Goal: Information Seeking & Learning: Learn about a topic

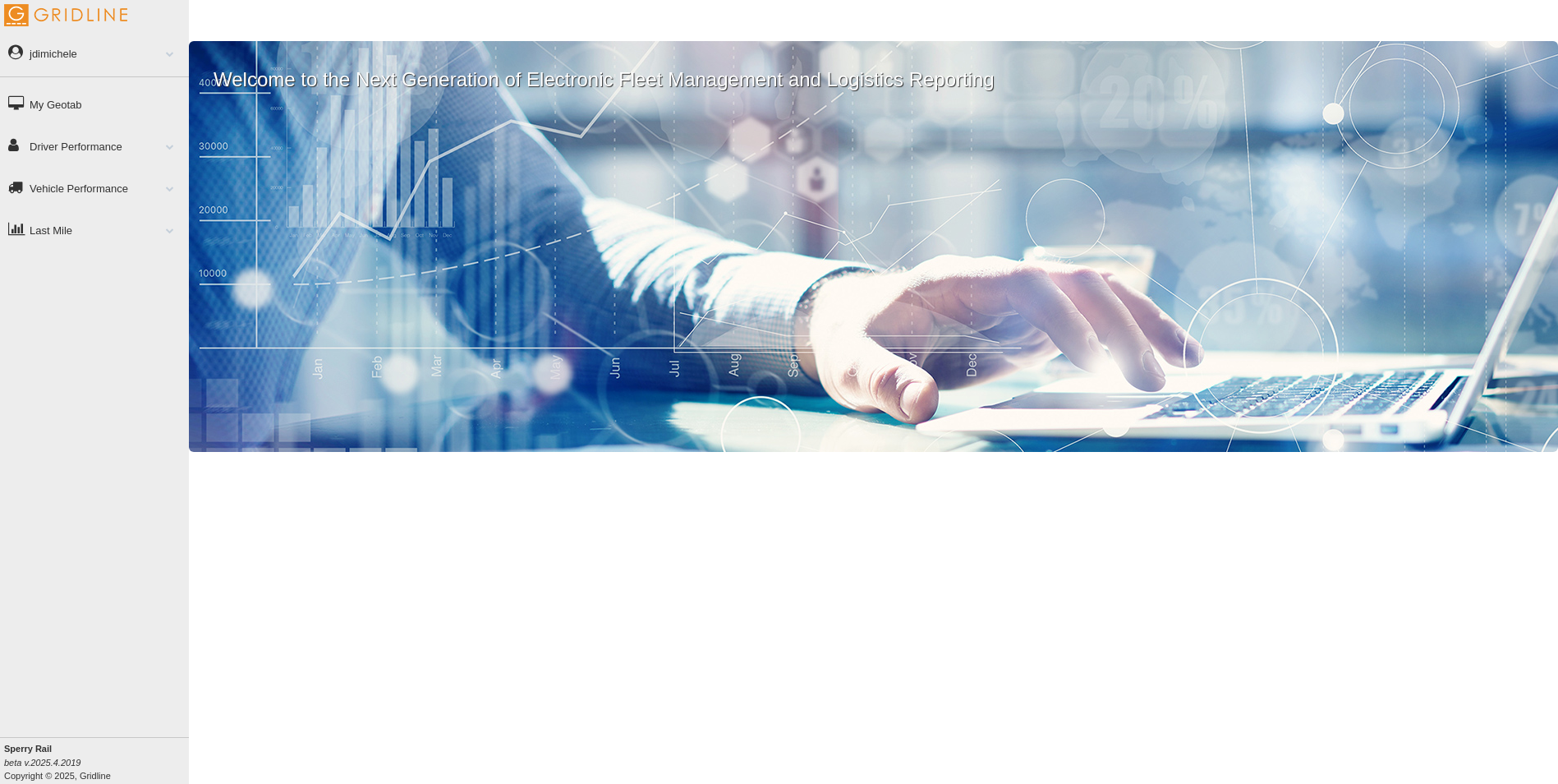
click at [65, 148] on link "Driver Performance" at bounding box center [94, 146] width 189 height 37
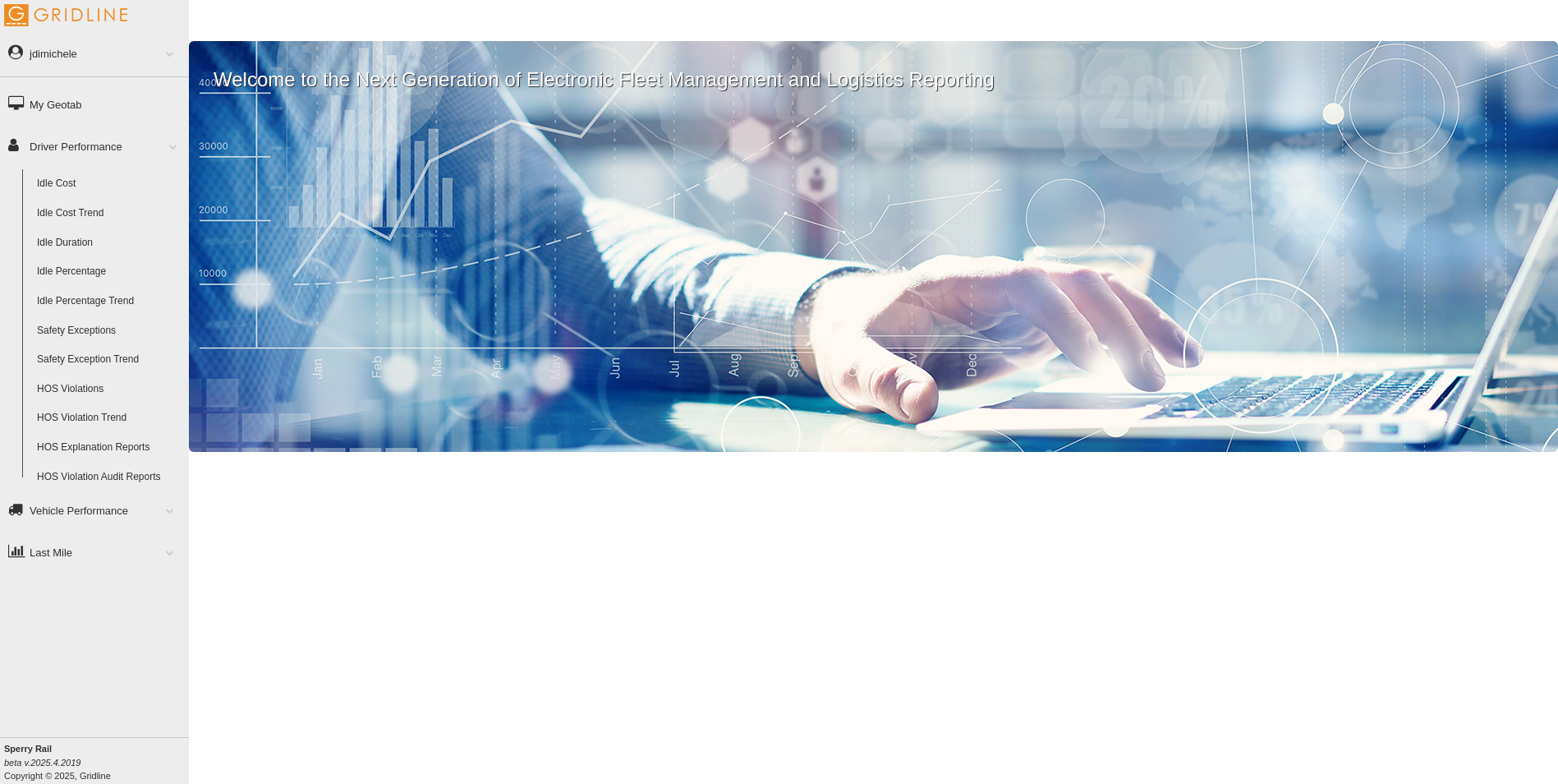
click at [65, 148] on link "Driver Performance" at bounding box center [94, 146] width 189 height 37
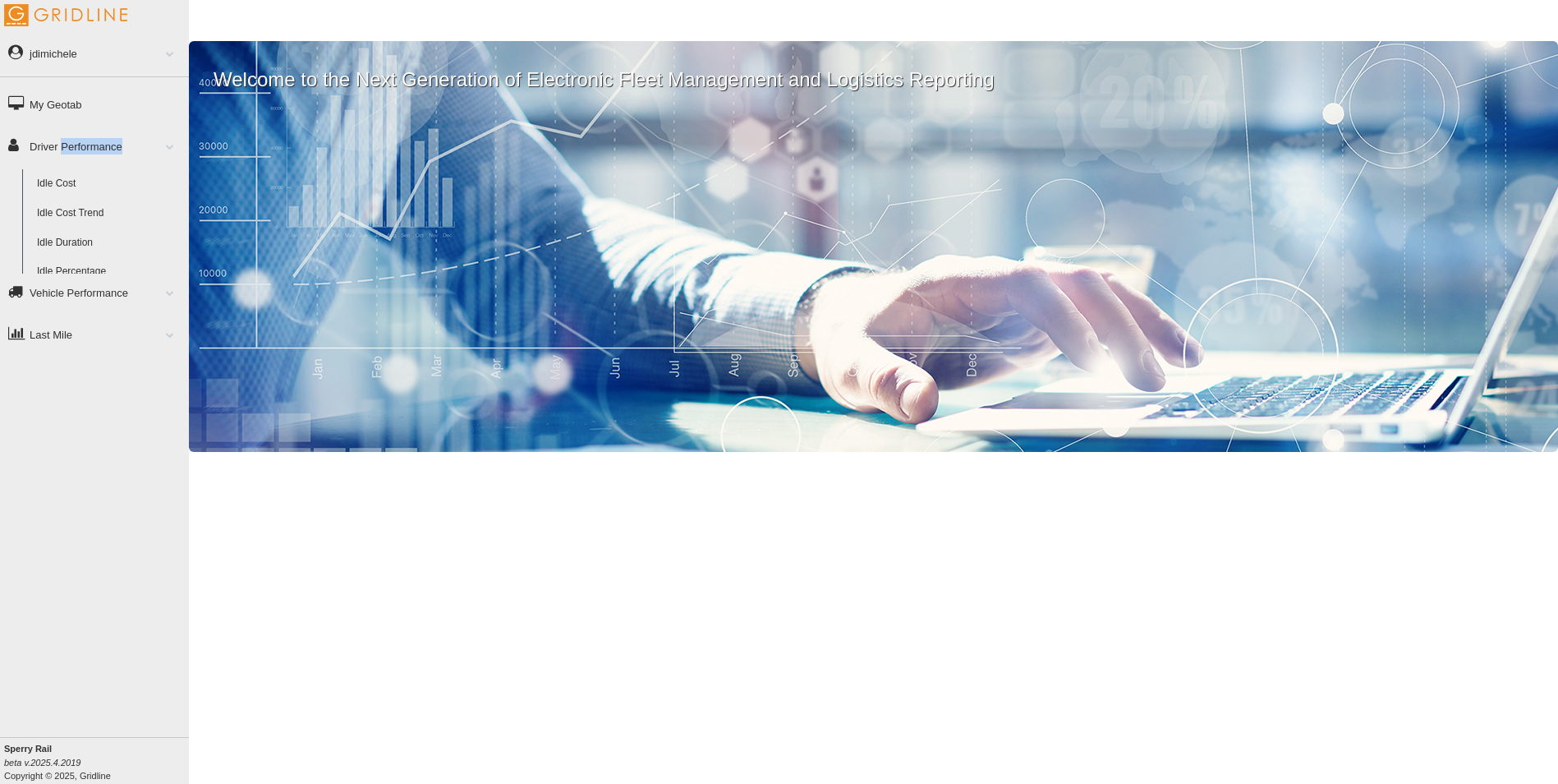
click at [65, 148] on link "Driver Performance" at bounding box center [94, 146] width 189 height 37
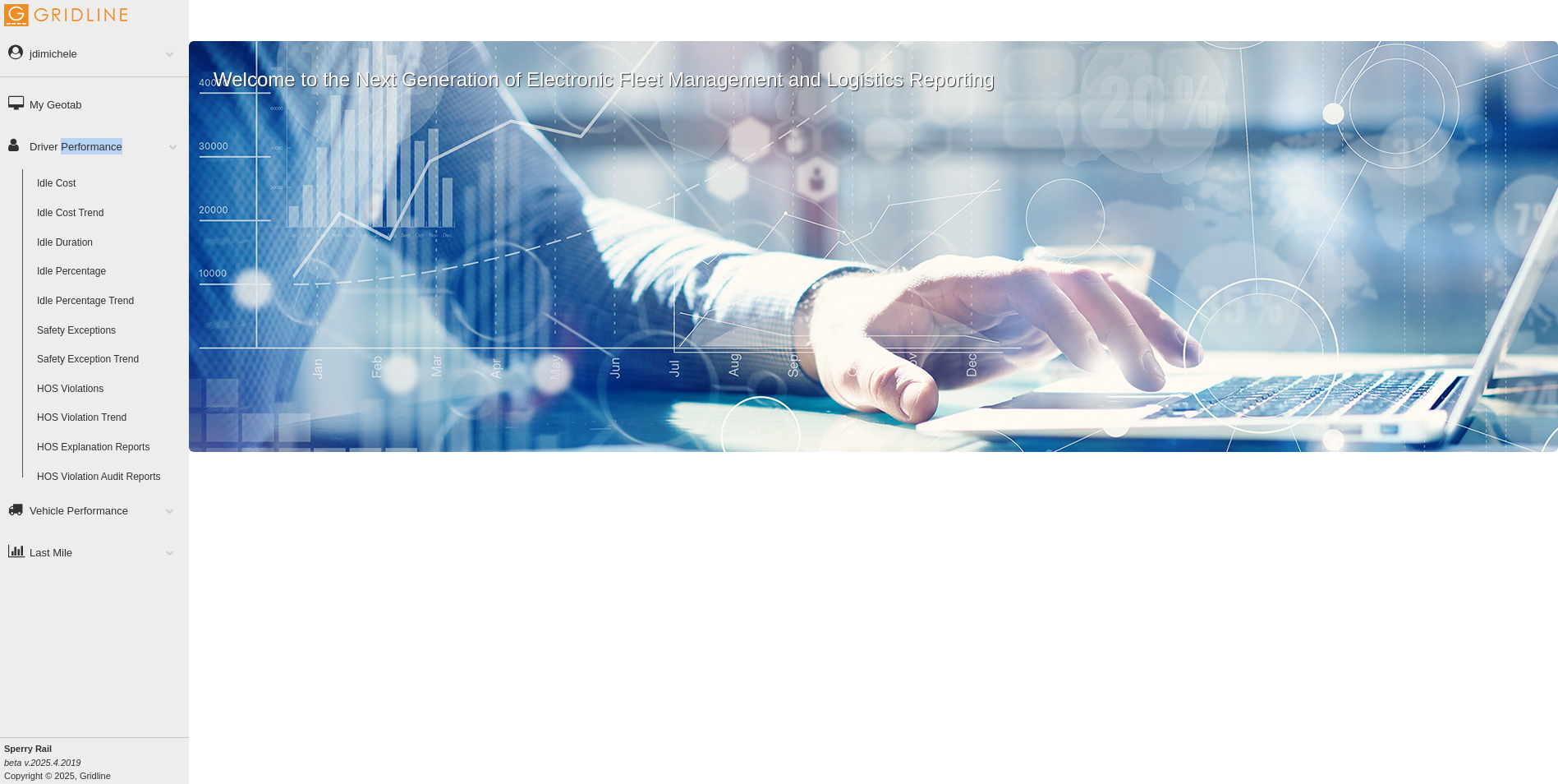
click at [65, 148] on link "Driver Performance" at bounding box center [94, 146] width 189 height 37
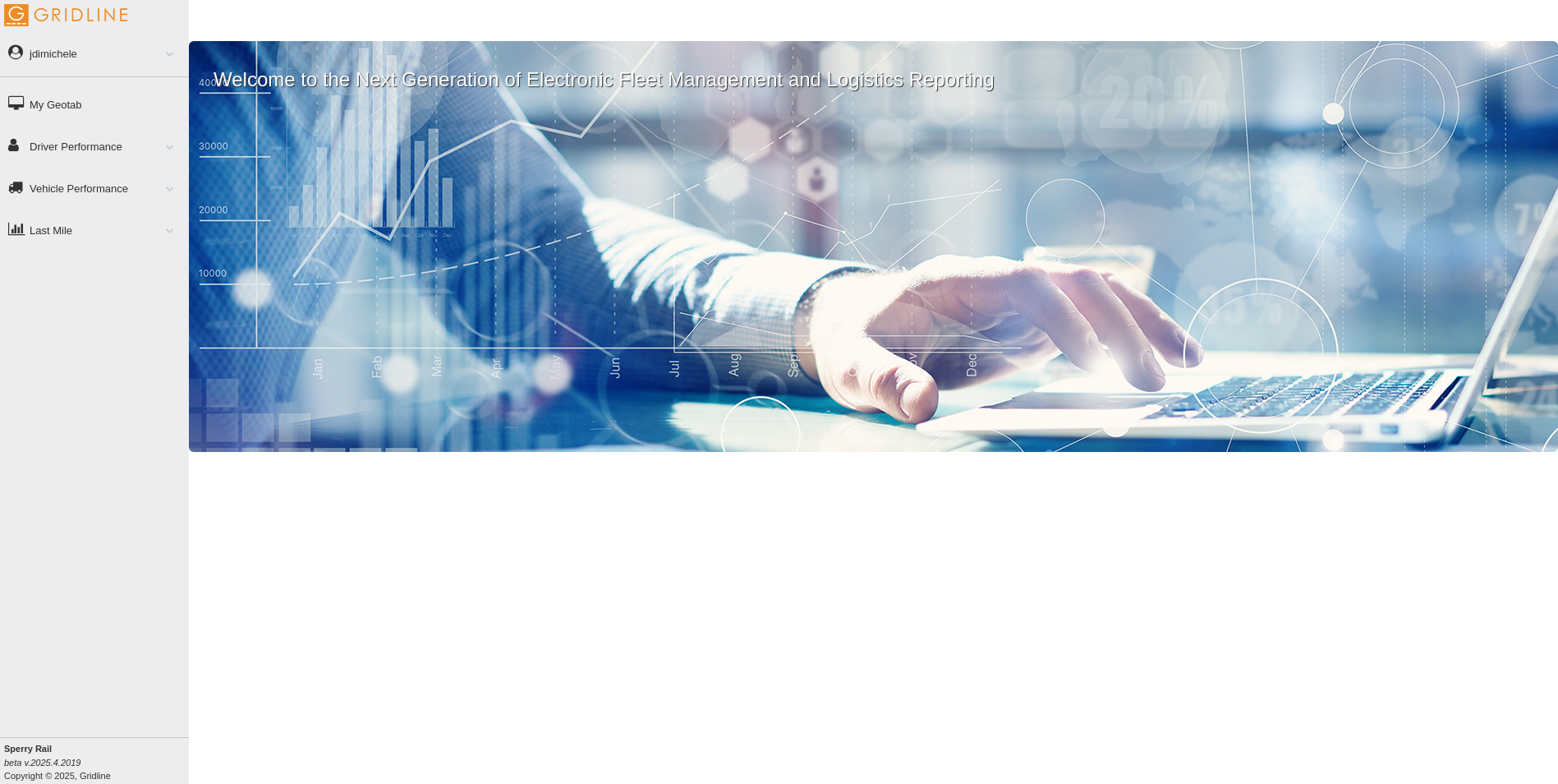
click at [70, 193] on link "Vehicle Performance" at bounding box center [94, 188] width 189 height 37
click at [59, 153] on link "Driver Performance" at bounding box center [94, 146] width 189 height 37
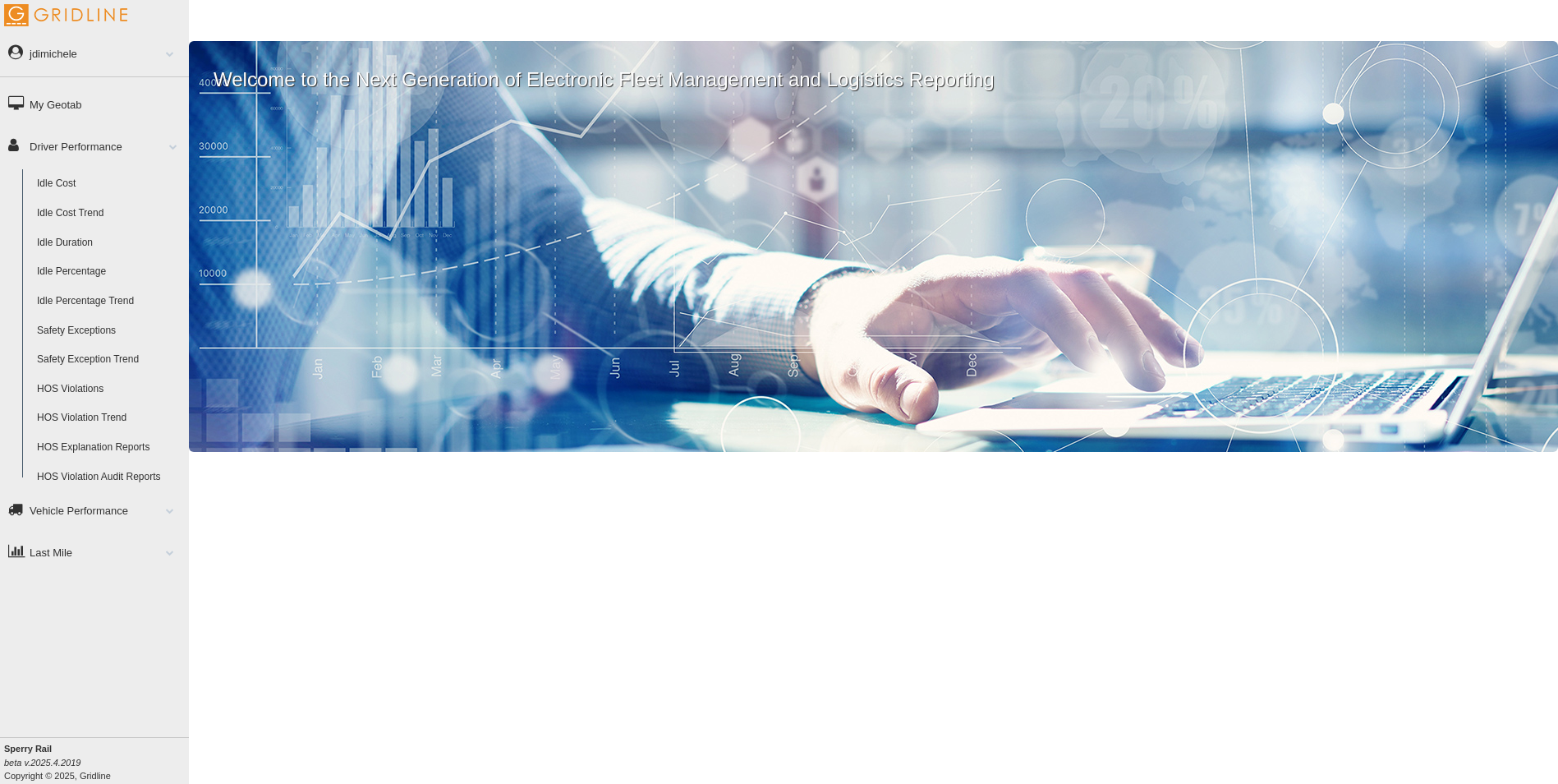
click at [59, 153] on link "Driver Performance" at bounding box center [94, 146] width 189 height 37
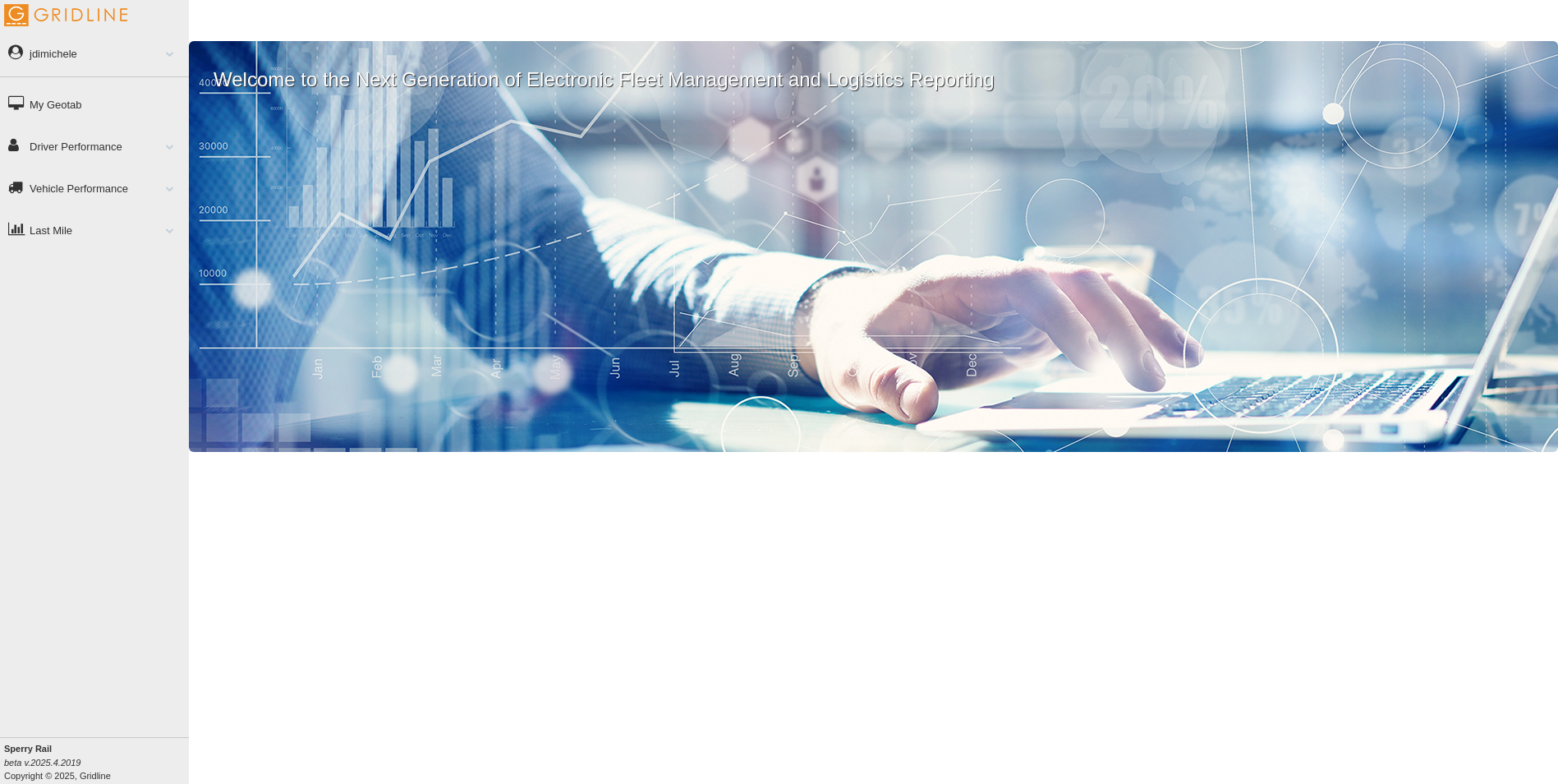
click at [59, 153] on link "Driver Performance" at bounding box center [94, 146] width 189 height 37
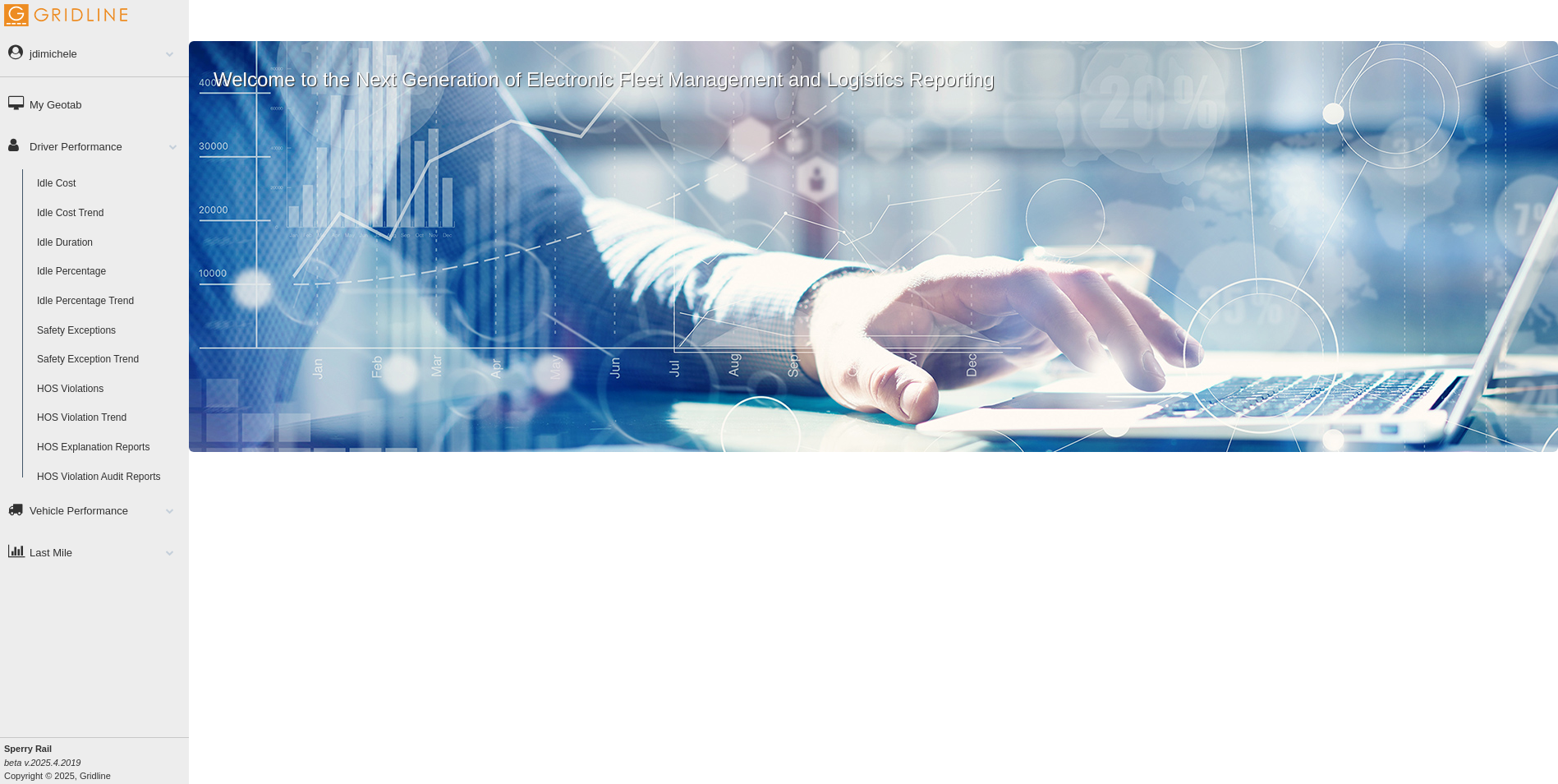
click at [71, 412] on link "HOS Violation Trend" at bounding box center [109, 417] width 159 height 29
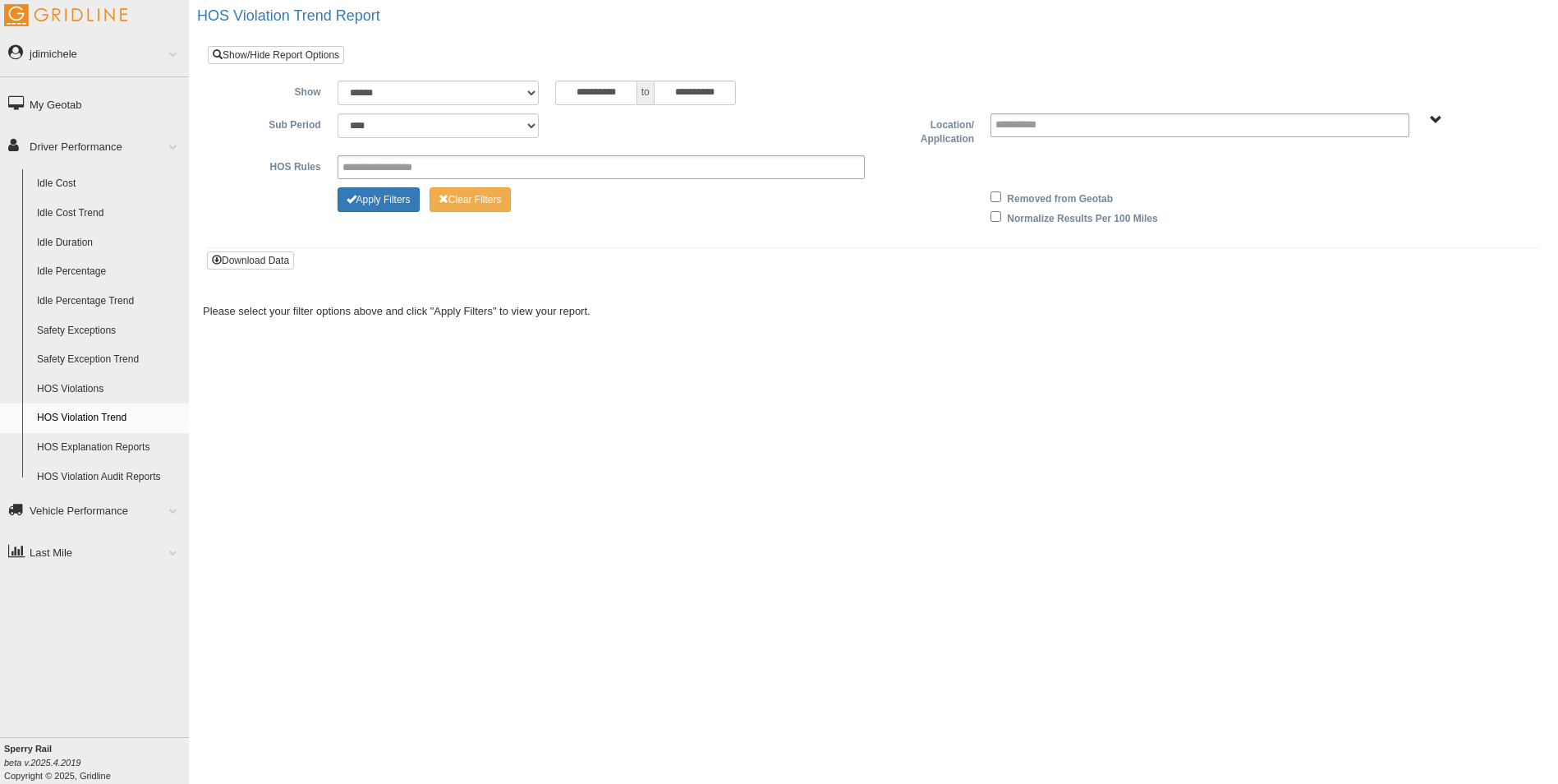
click at [869, 358] on div "**********" at bounding box center [873, 392] width 1369 height 784
drag, startPoint x: 1148, startPoint y: 395, endPoint x: 1127, endPoint y: 389, distance: 21.8
click at [1138, 395] on div "**********" at bounding box center [873, 392] width 1369 height 784
